Goal: Task Accomplishment & Management: Complete application form

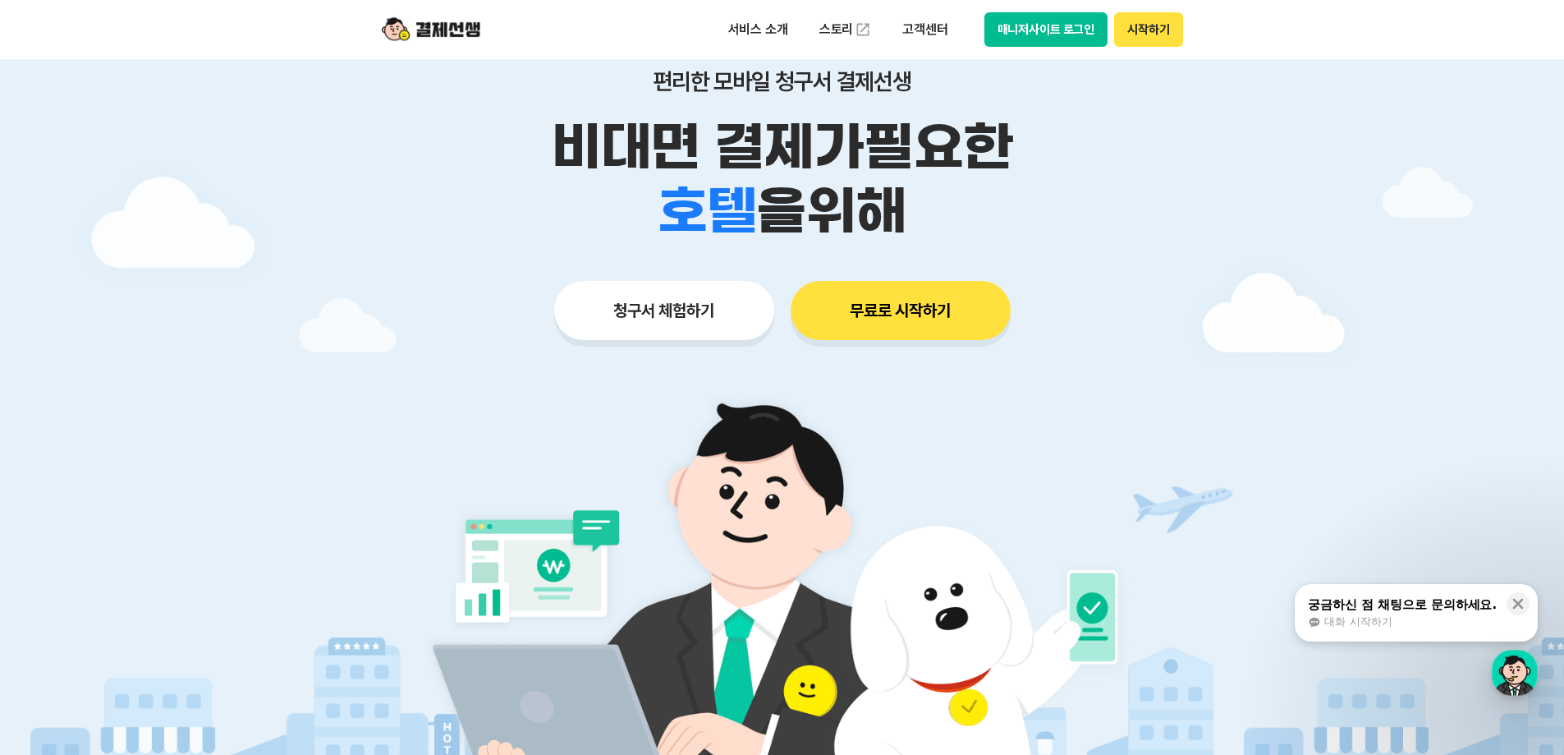
scroll to position [82, 0]
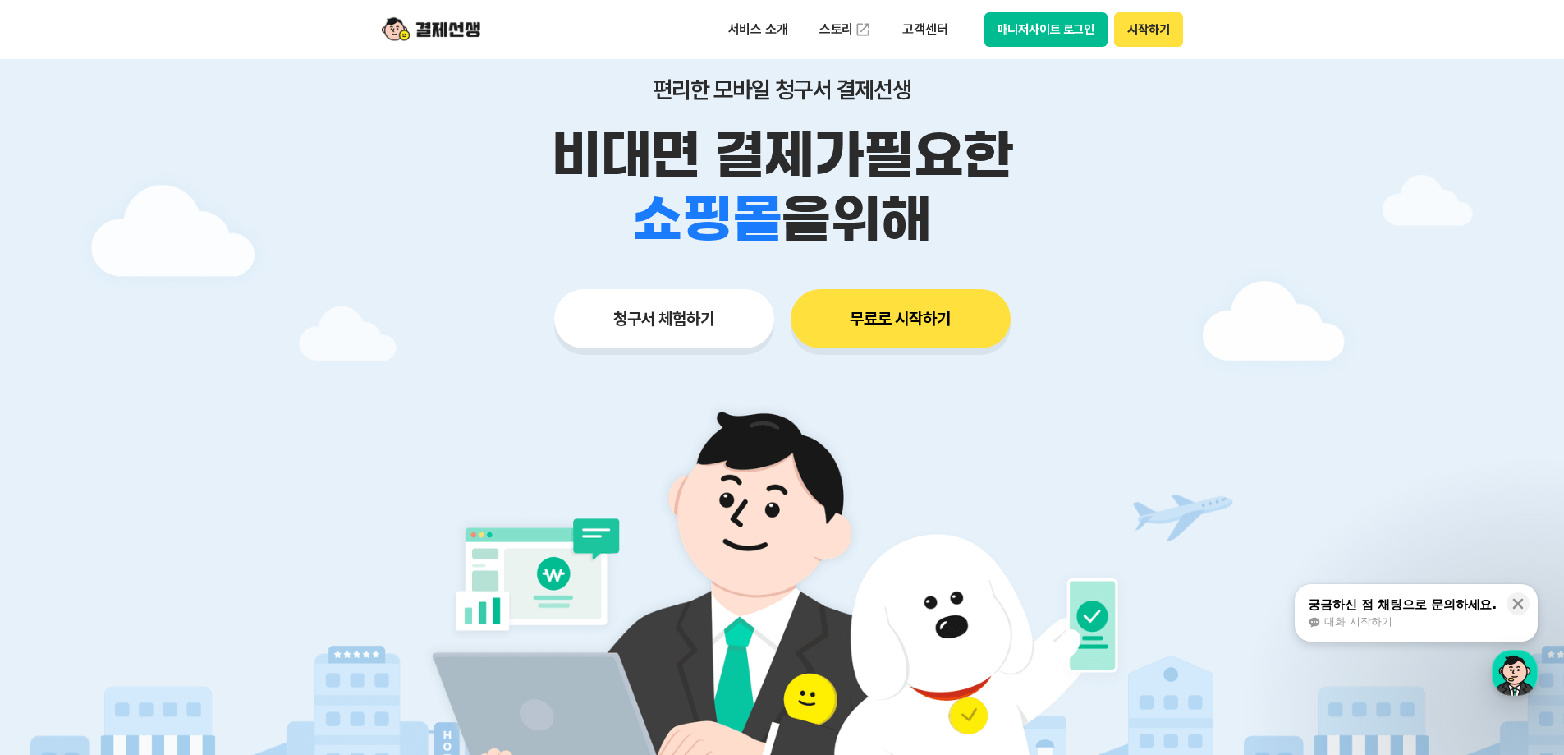
click at [914, 335] on button "무료로 시작하기" at bounding box center [901, 318] width 220 height 59
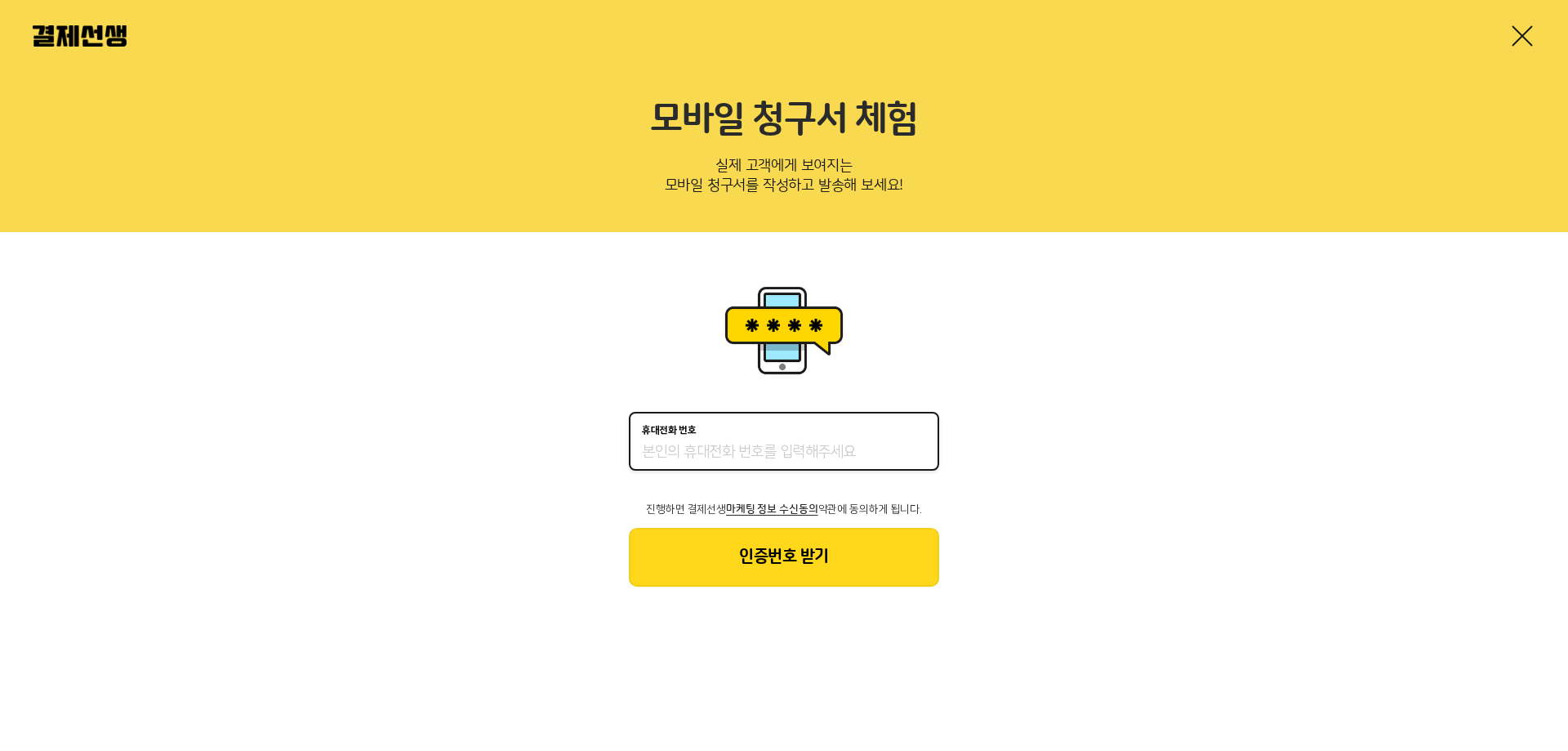
click at [766, 446] on input "휴대전화 번호" at bounding box center [784, 453] width 284 height 20
type input "01040626413"
click at [721, 557] on button "인증번호 받기" at bounding box center [784, 556] width 310 height 59
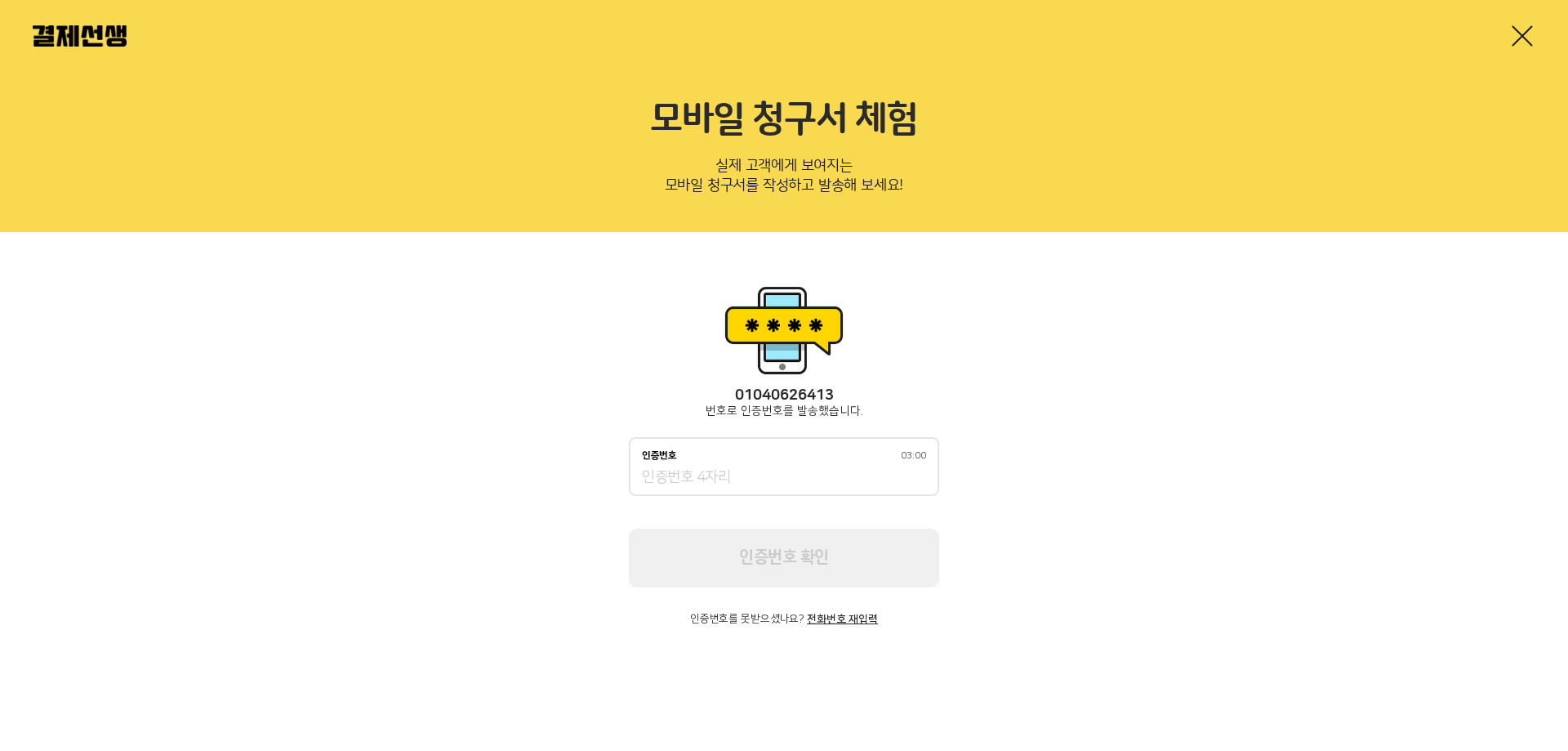
click at [753, 483] on input "인증번호 03:00" at bounding box center [784, 478] width 284 height 20
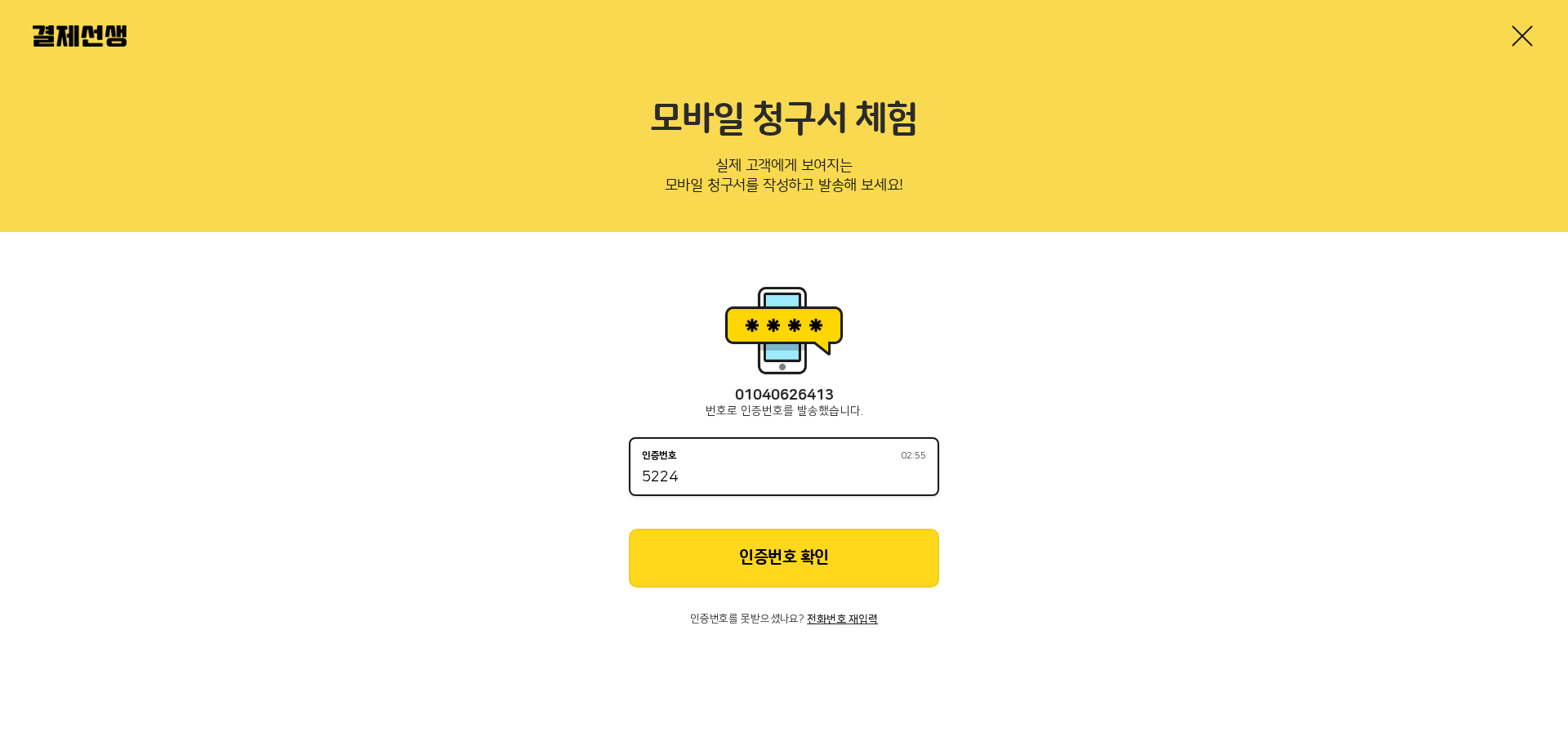
type input "5224"
click at [754, 567] on button "인증번호 확인" at bounding box center [784, 557] width 310 height 59
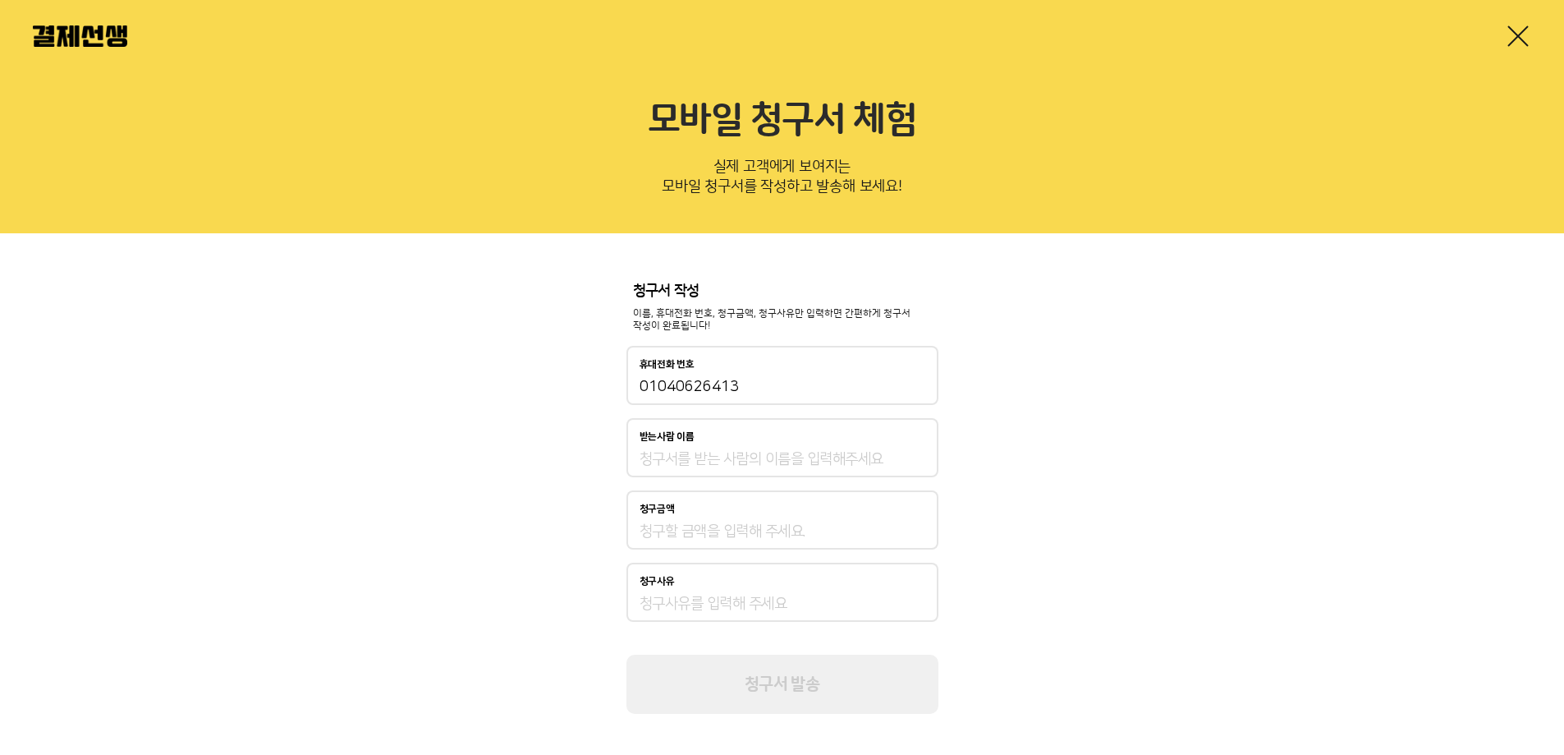
click at [774, 463] on input "받는사람 이름" at bounding box center [783, 459] width 286 height 20
type input "d"
type input "이가현"
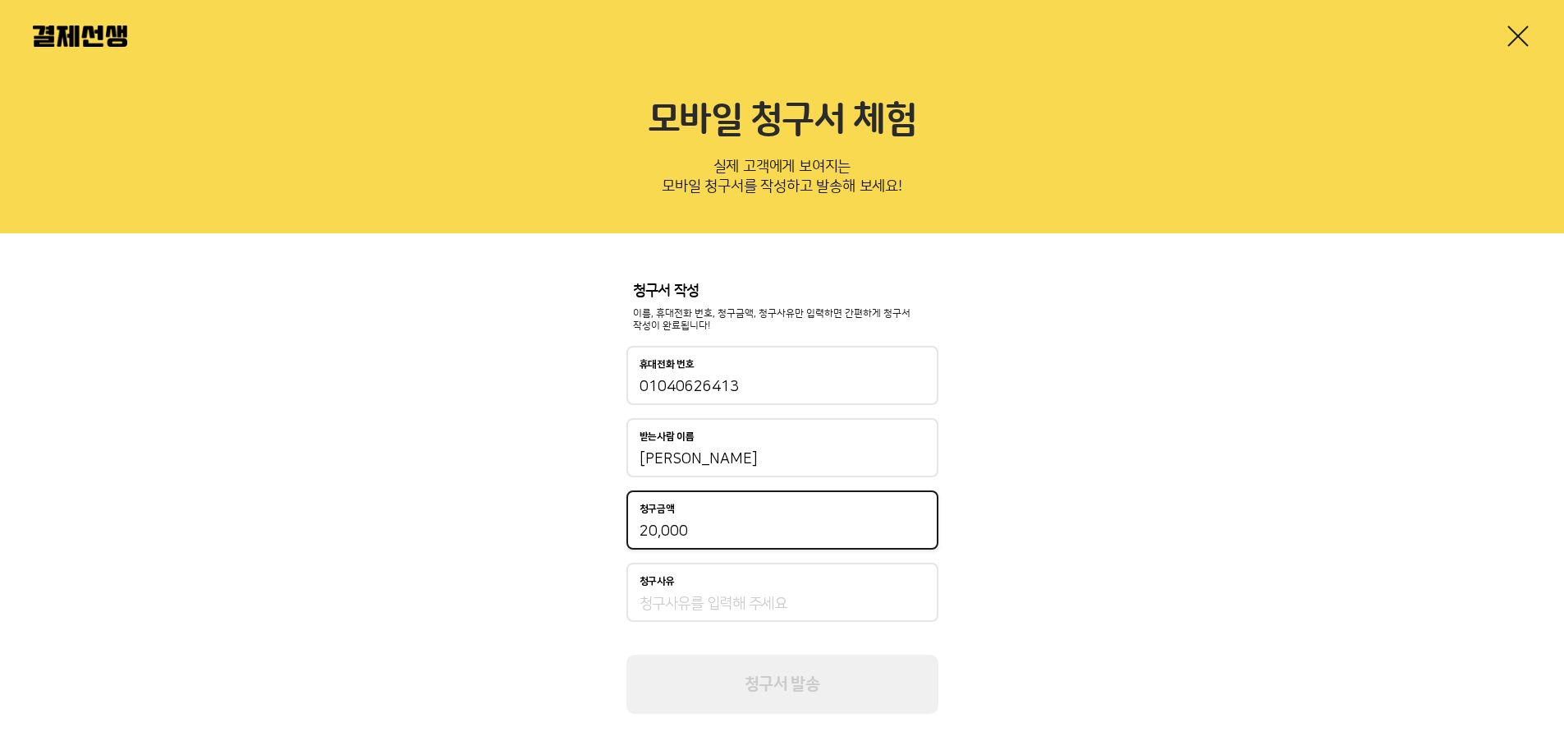
type input "20,000"
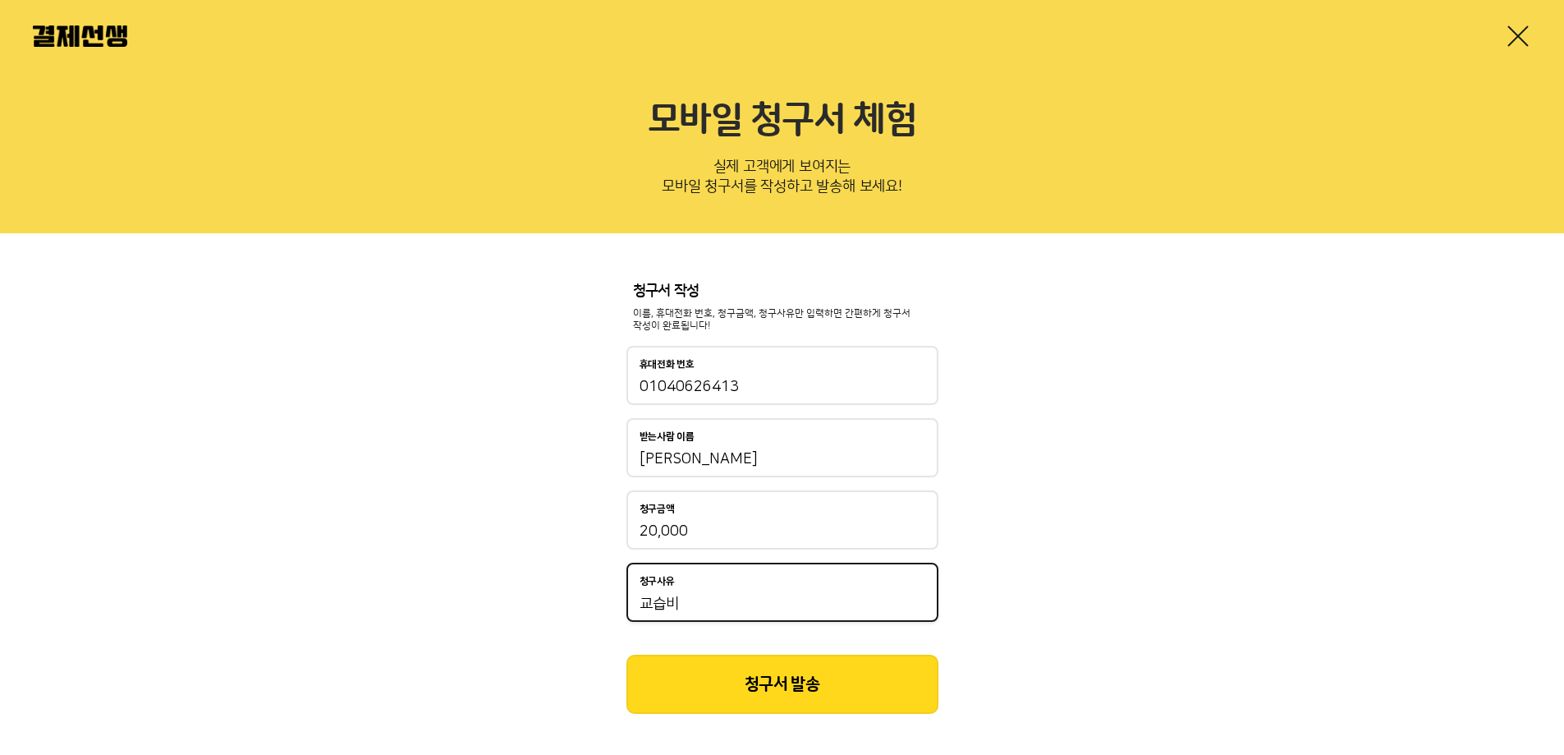
type input "교습비"
click at [791, 704] on button "청구서 발송" at bounding box center [783, 683] width 312 height 59
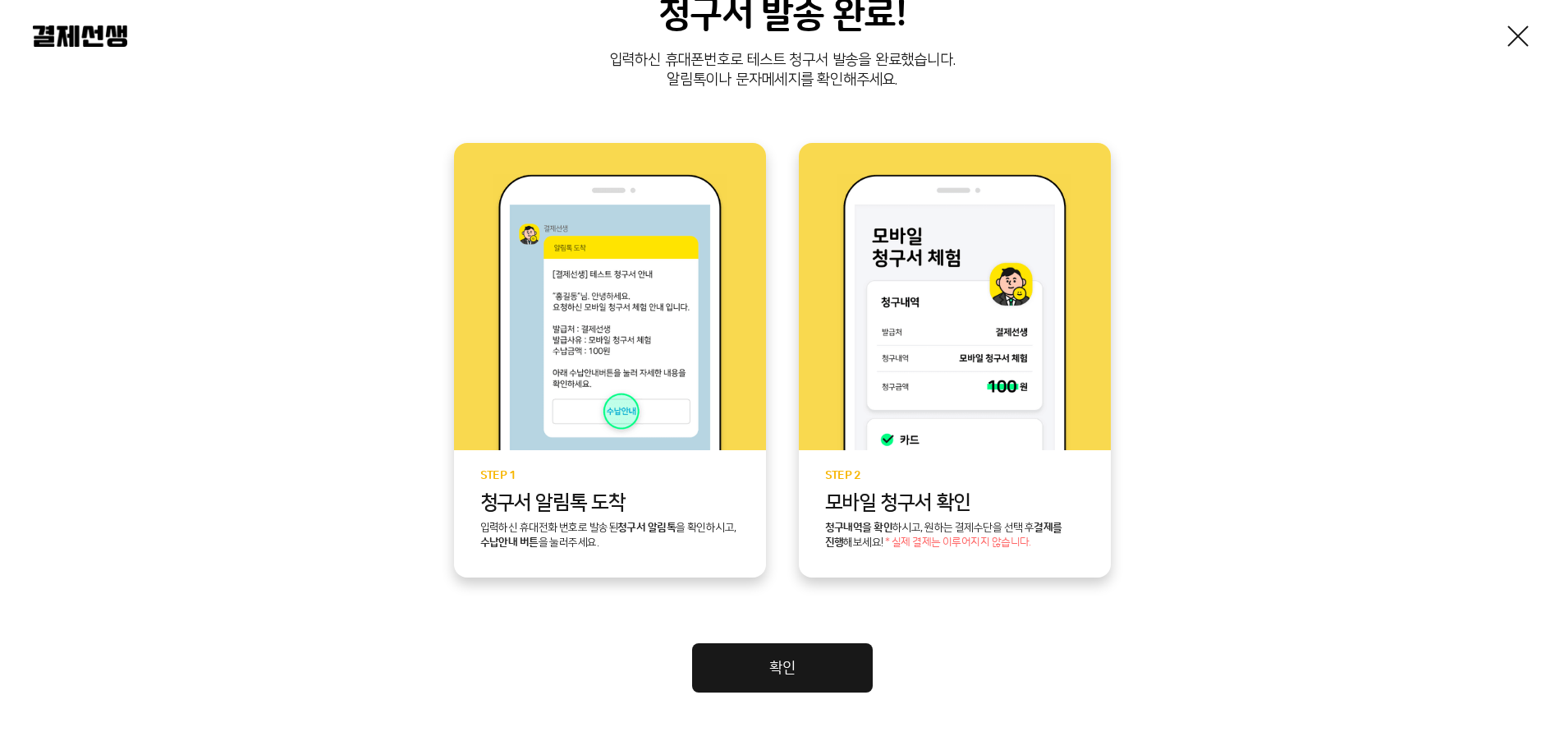
scroll to position [308, 0]
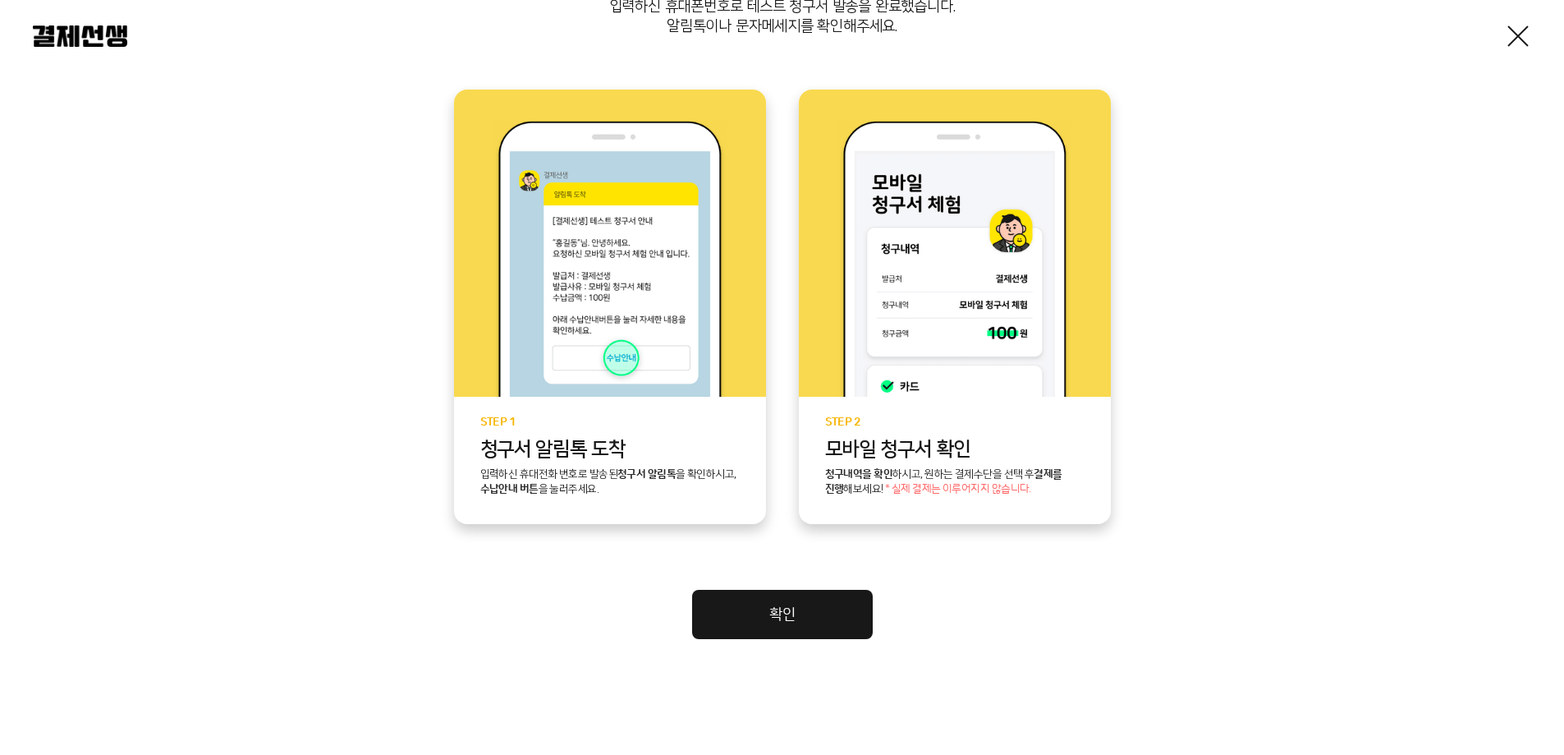
click at [832, 618] on link "확인" at bounding box center [782, 614] width 181 height 49
